Goal: Task Accomplishment & Management: Use online tool/utility

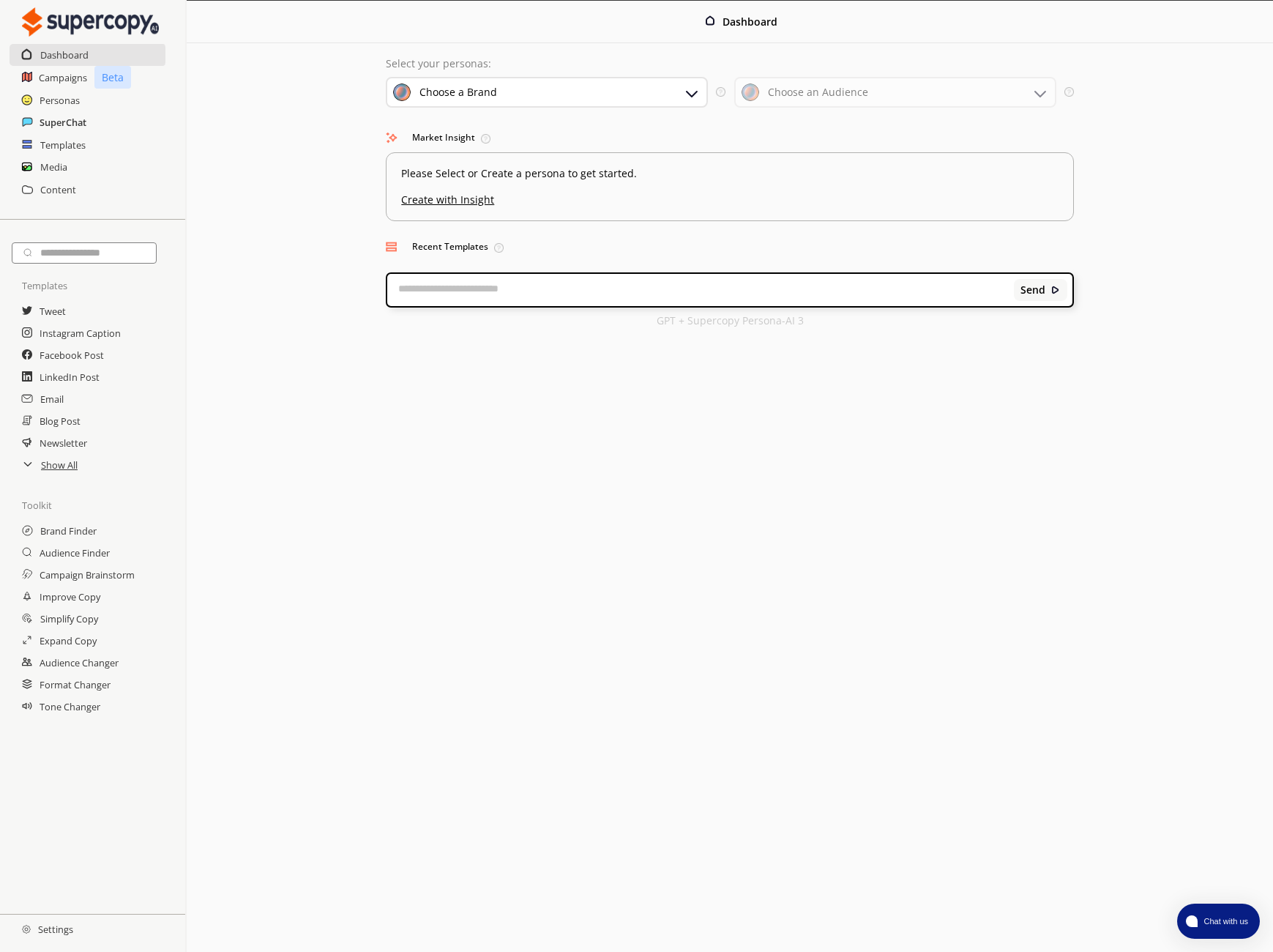
click at [63, 121] on h2 "SuperChat" at bounding box center [63, 121] width 47 height 22
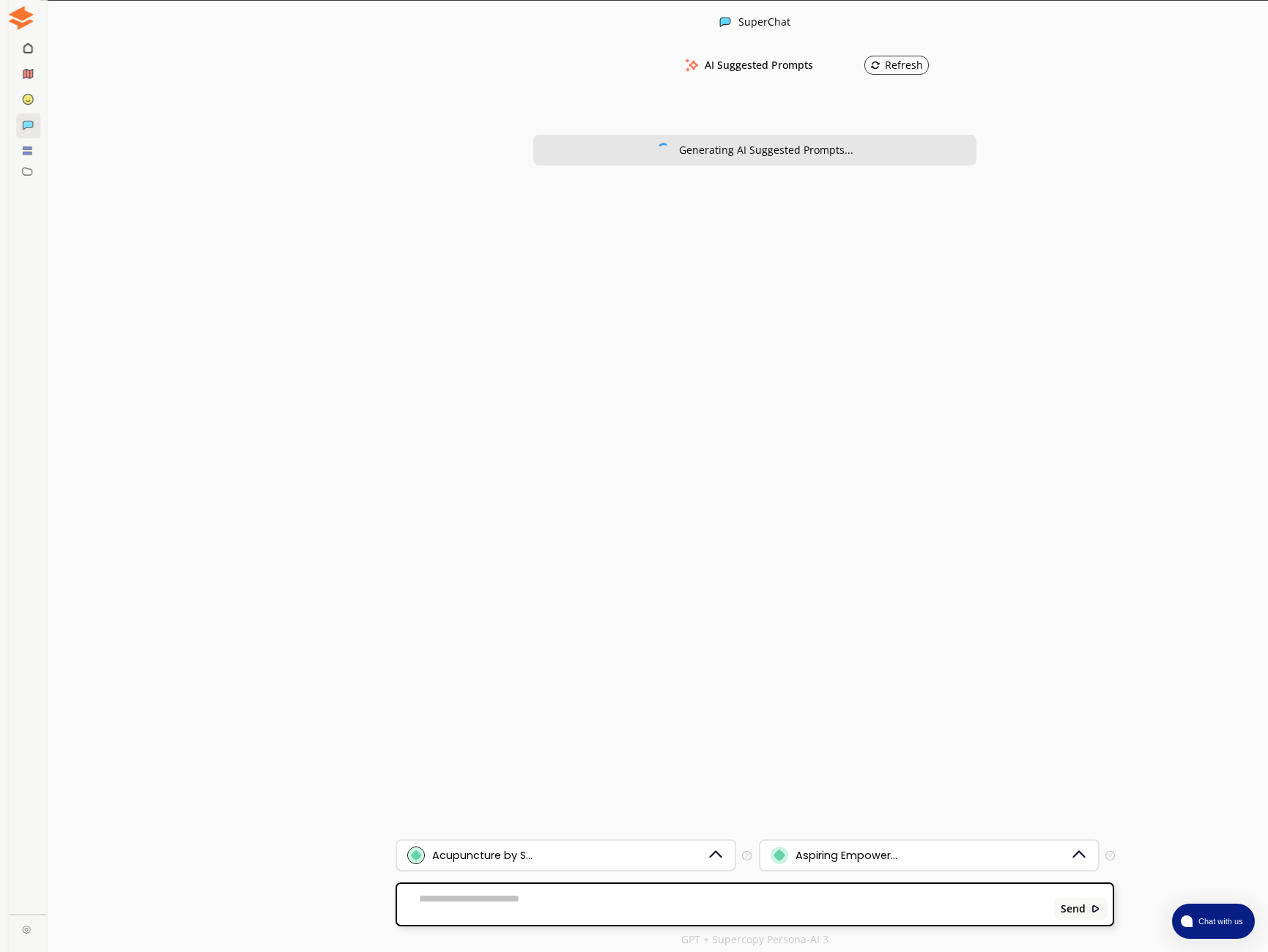
click at [571, 859] on div "Acupuncture by S..." at bounding box center [557, 855] width 300 height 18
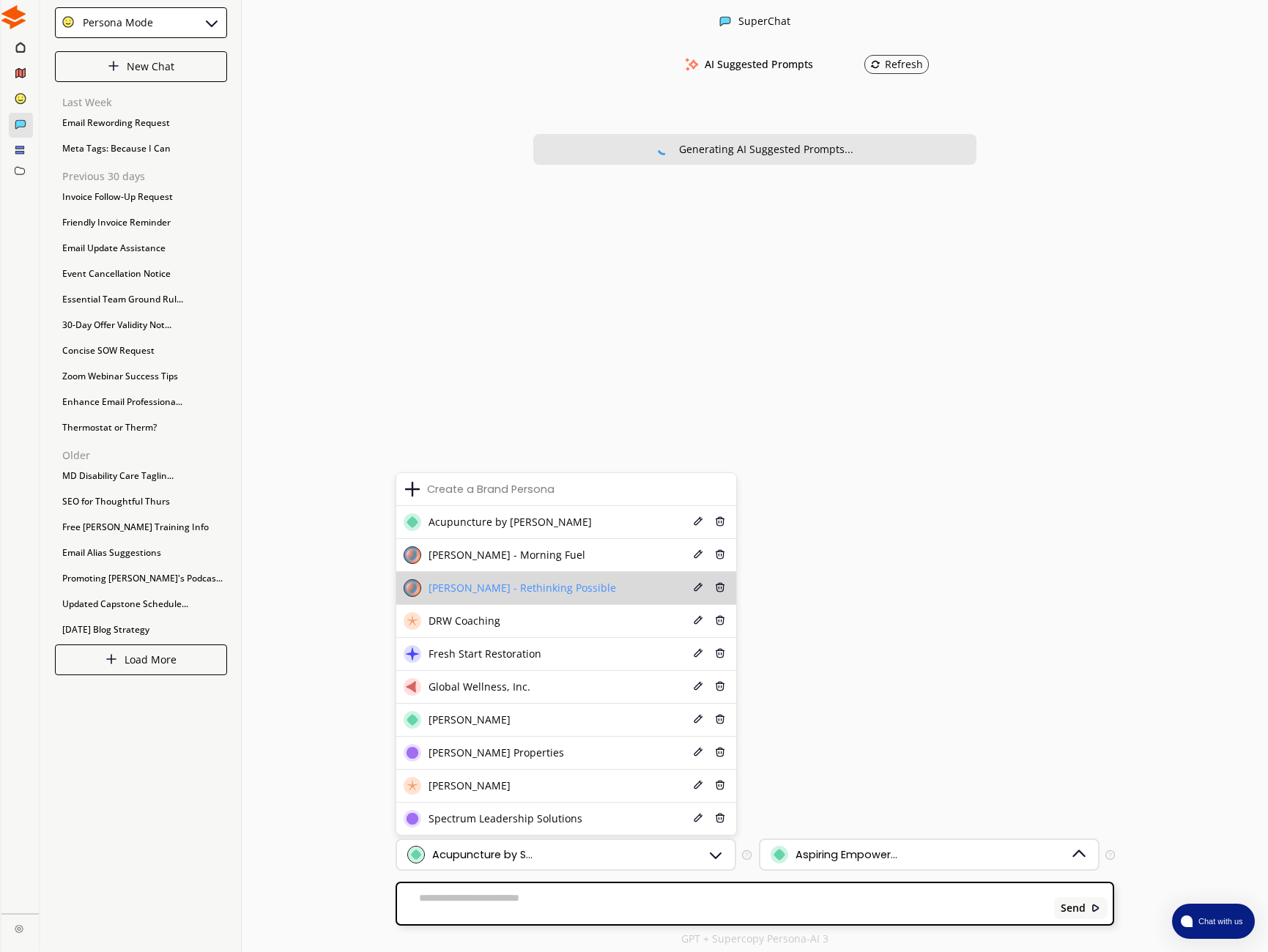
scroll to position [2, 0]
click at [476, 559] on span "[PERSON_NAME] - Morning Fuel" at bounding box center [507, 555] width 156 height 11
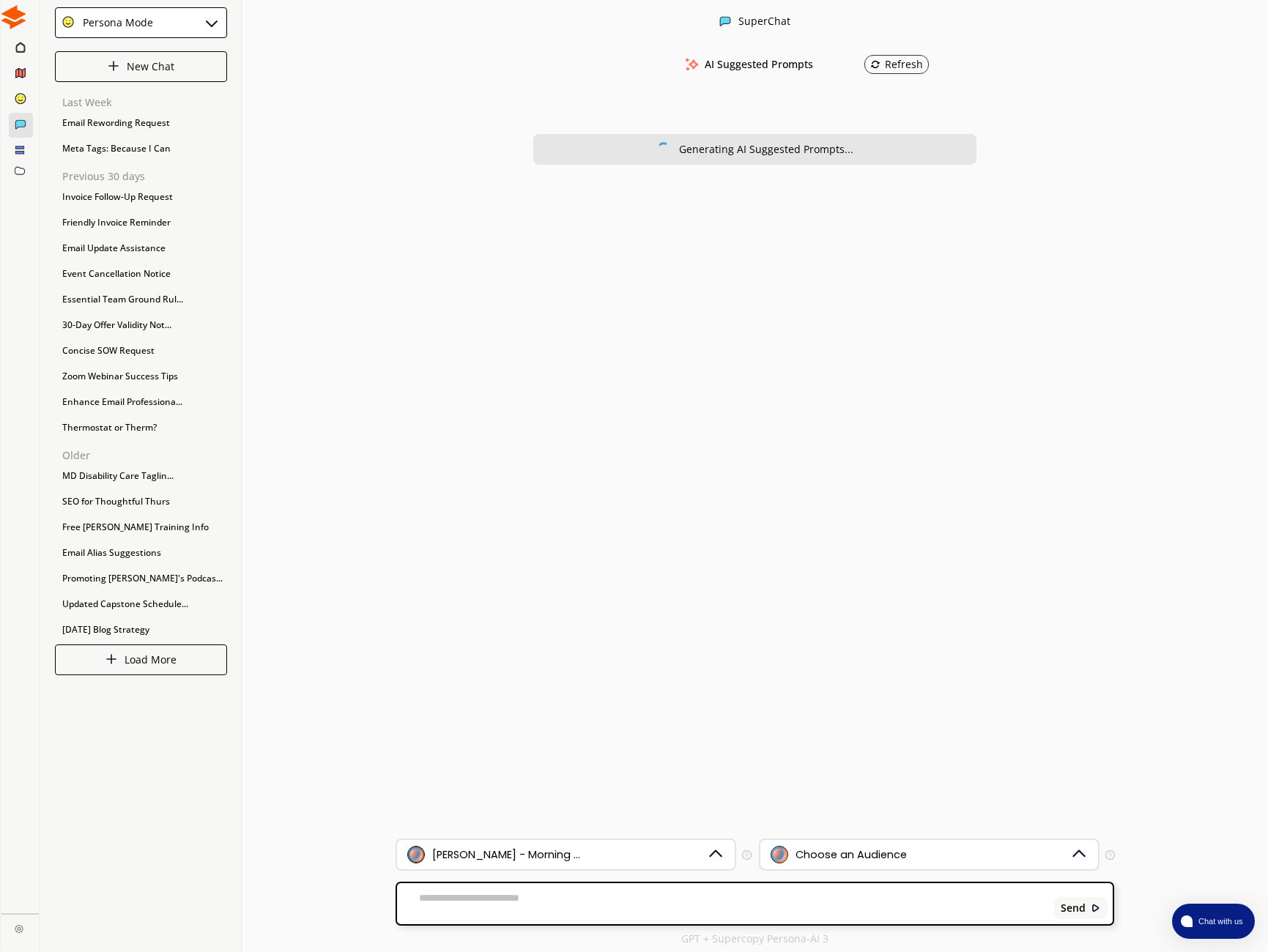
scroll to position [1, 1]
click at [818, 858] on div "Choose an Audience" at bounding box center [852, 854] width 111 height 11
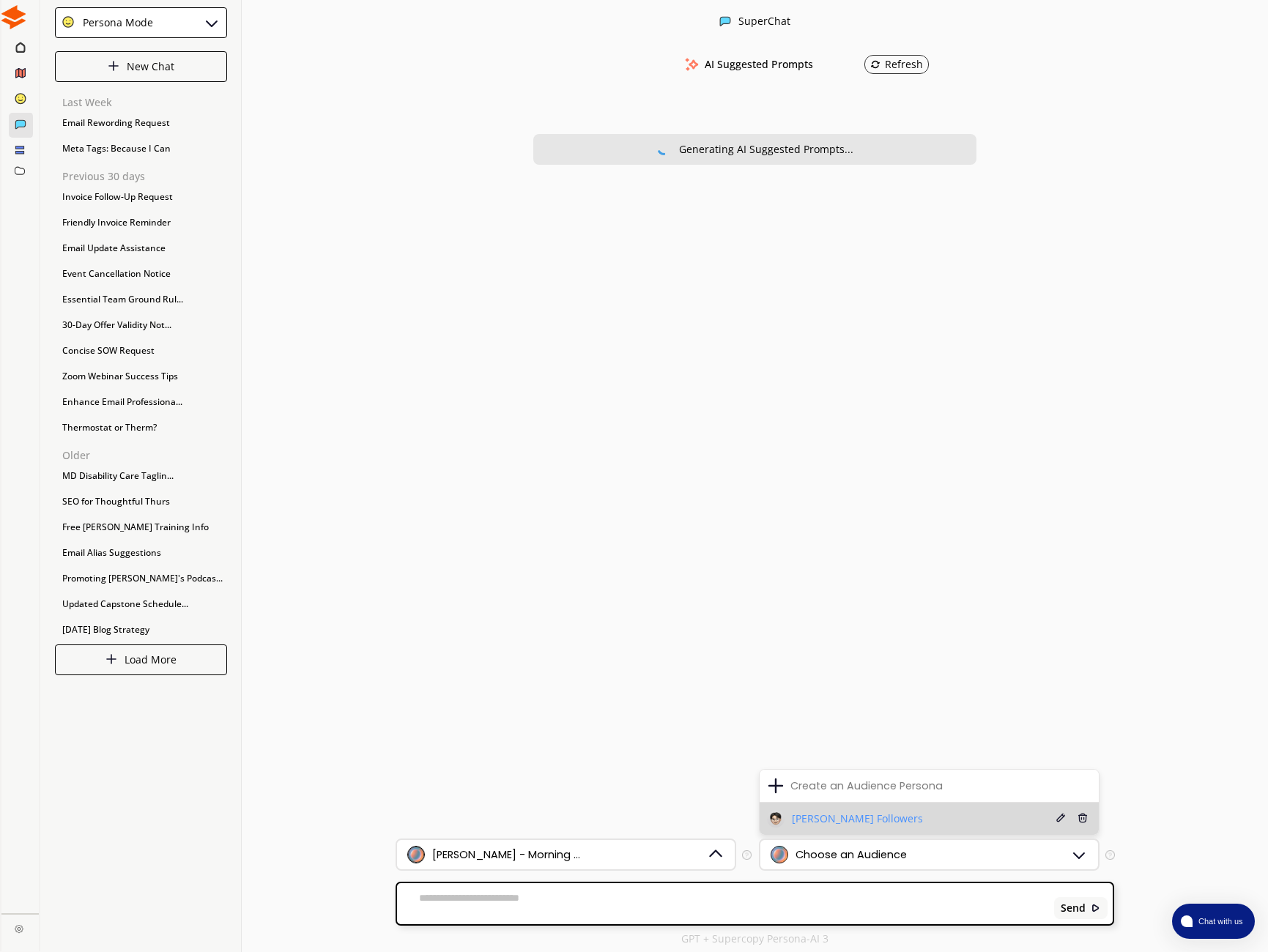
click at [810, 810] on div "[PERSON_NAME] Followers" at bounding box center [845, 818] width 156 height 18
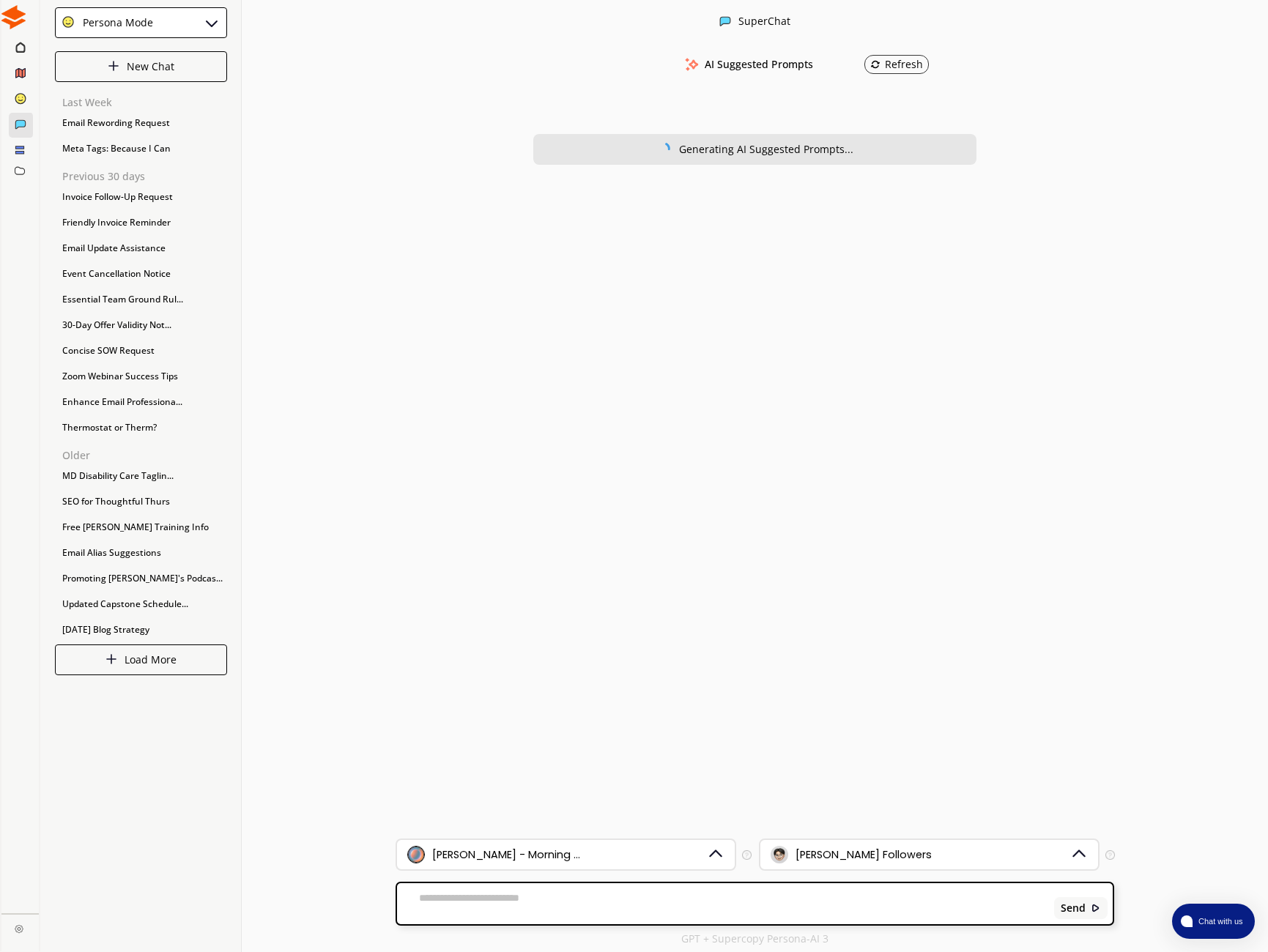
click at [548, 896] on textarea at bounding box center [723, 903] width 652 height 24
paste textarea "**********"
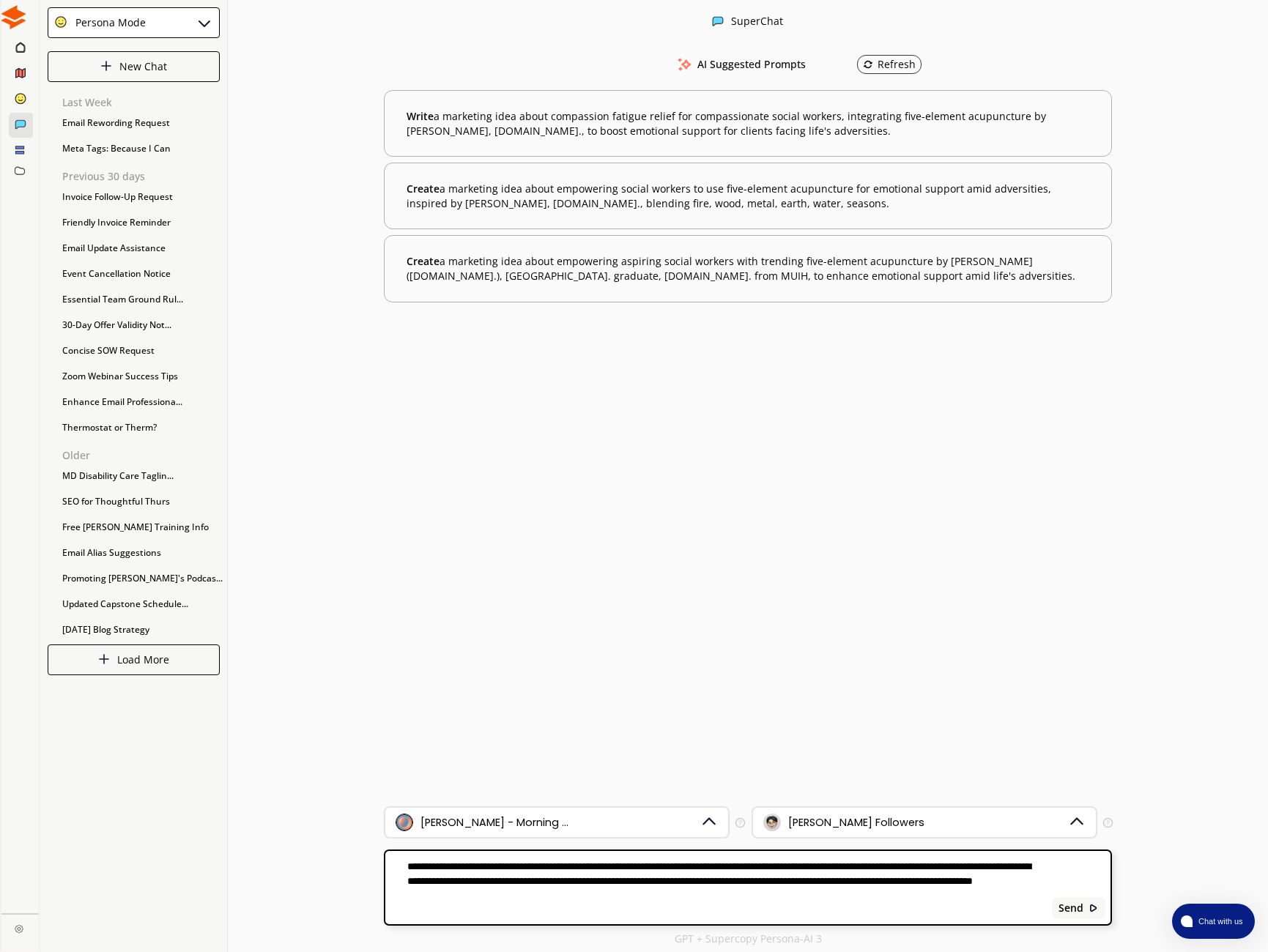
type textarea "**********"
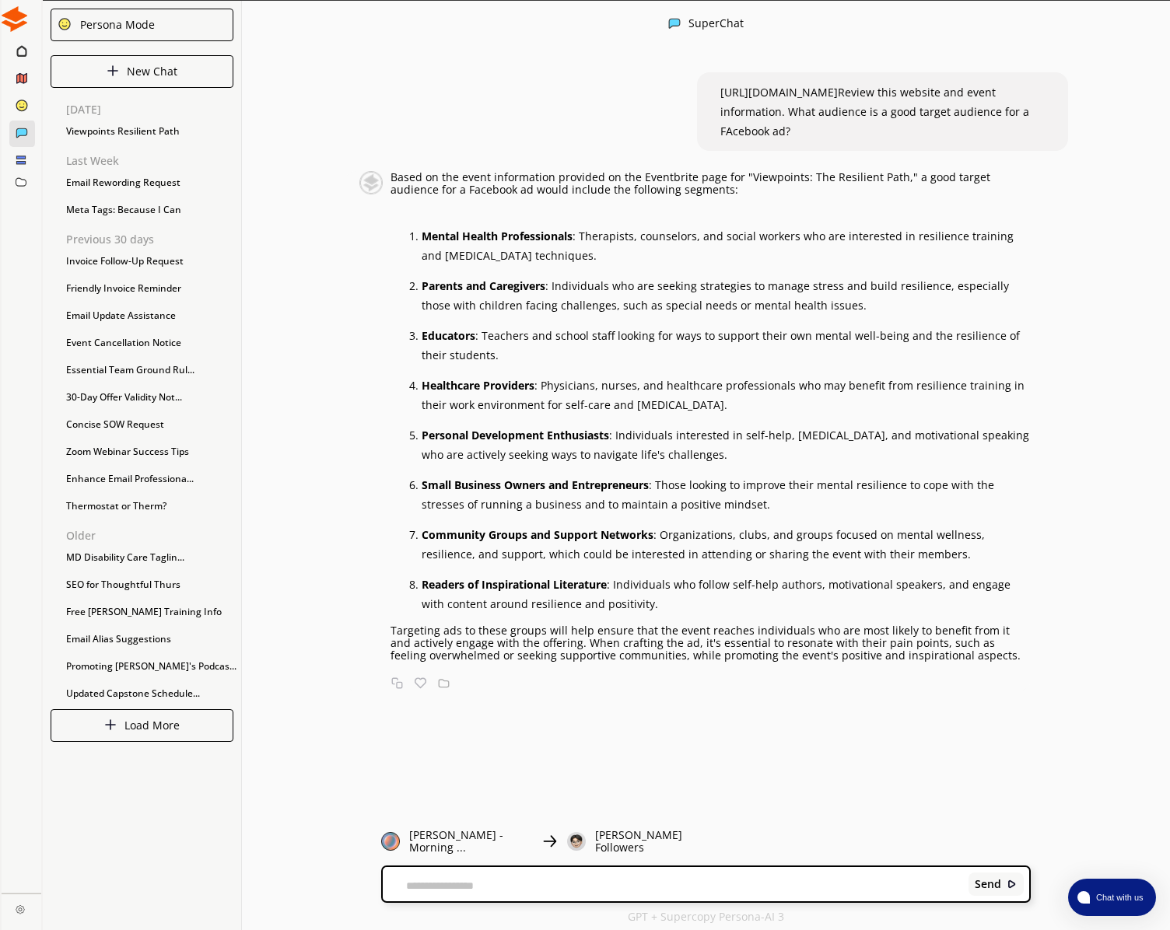
scroll to position [0, 0]
